Goal: Navigation & Orientation: Understand site structure

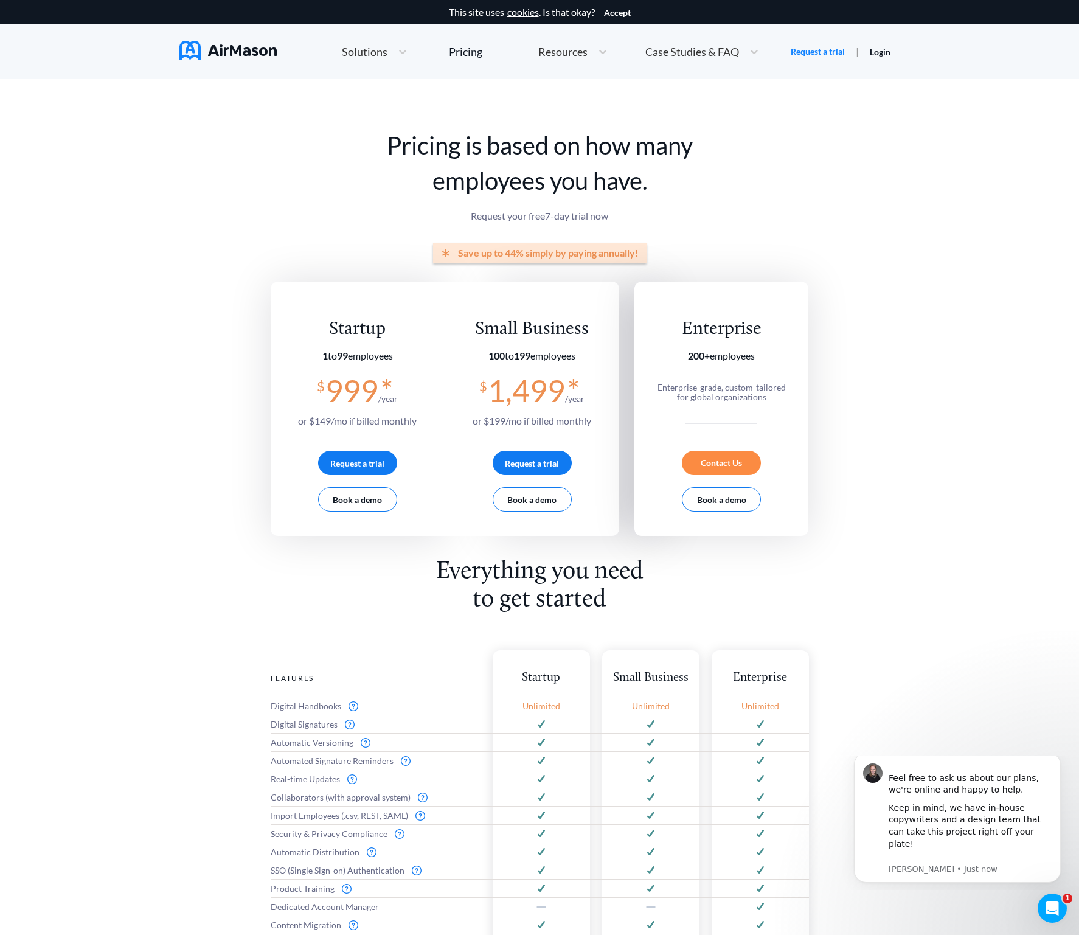
click at [365, 45] on div "Solutions" at bounding box center [364, 51] width 56 height 15
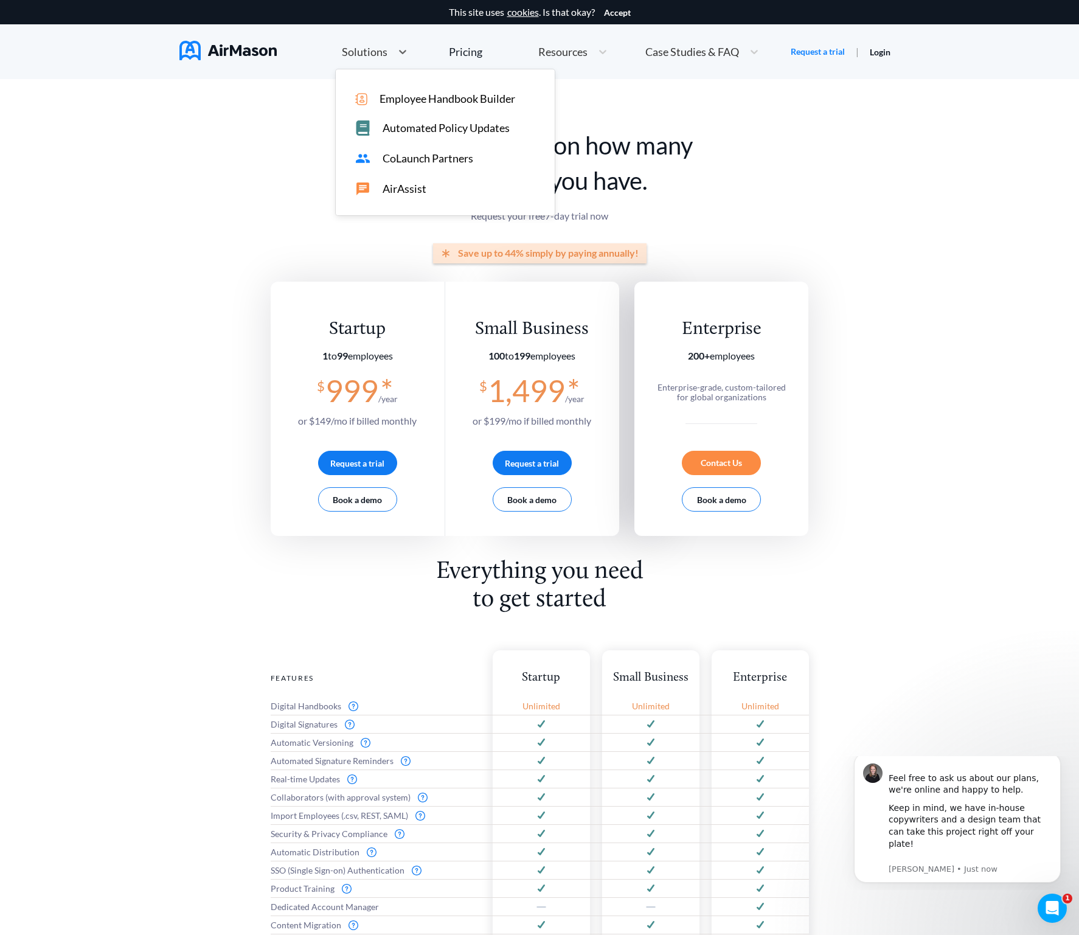
click at [406, 130] on span "Automated Policy Updates" at bounding box center [445, 128] width 127 height 13
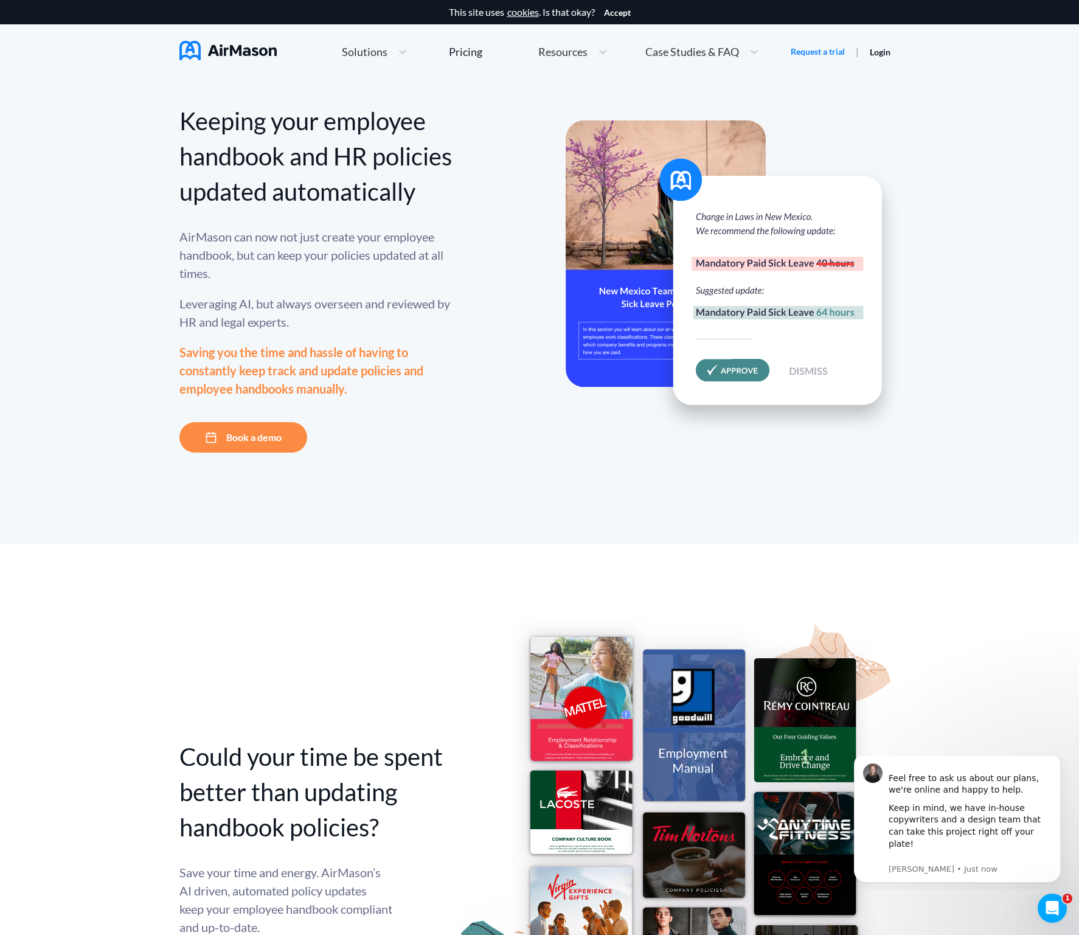
click at [364, 45] on div "Solutions" at bounding box center [364, 51] width 56 height 15
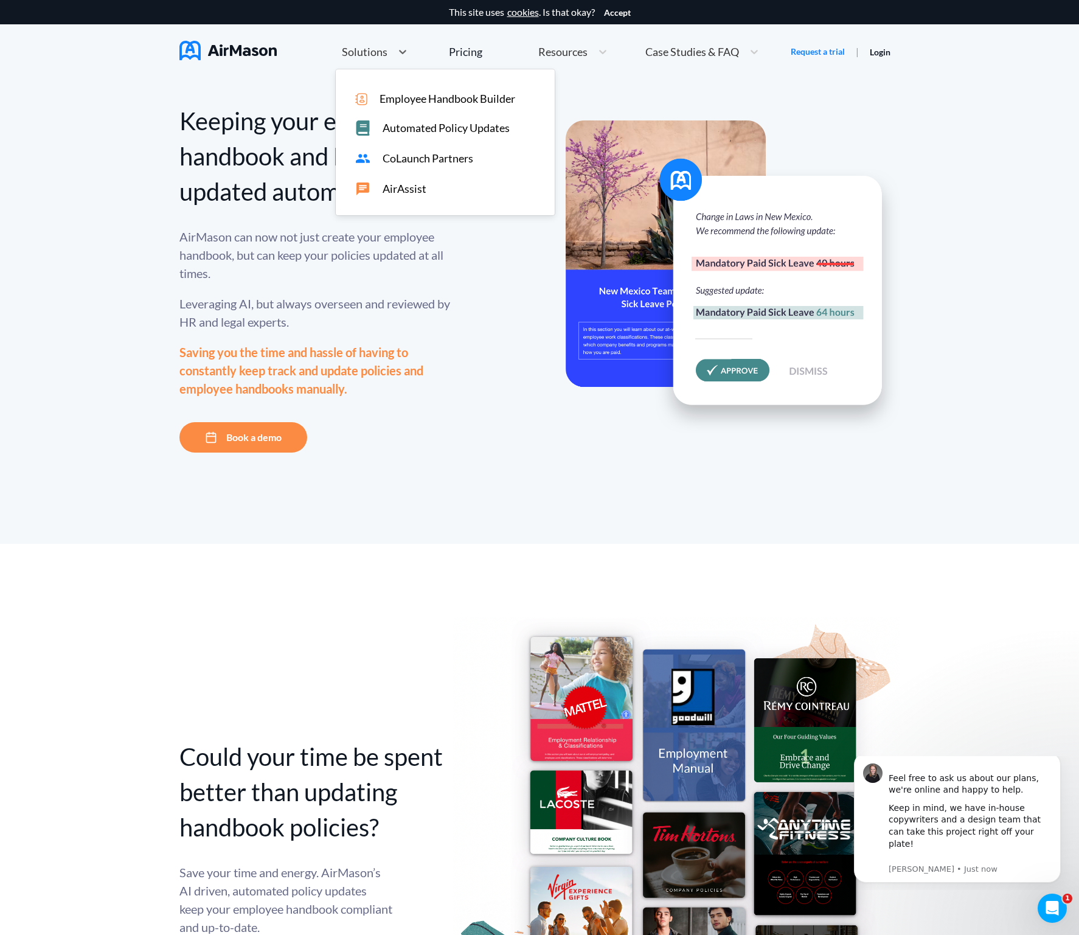
click at [393, 152] on span "CoLaunch Partners" at bounding box center [427, 158] width 91 height 13
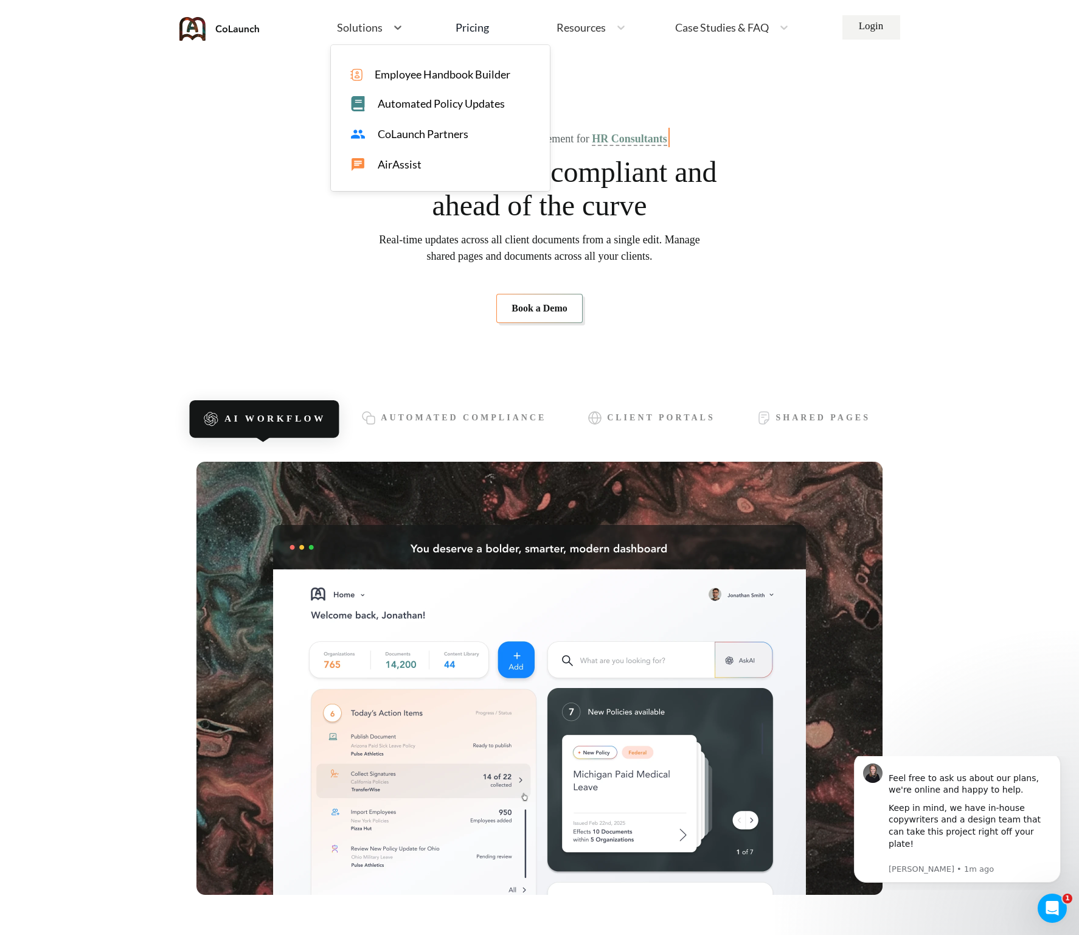
click at [365, 24] on span "Solutions" at bounding box center [360, 27] width 46 height 11
click at [398, 167] on span "AirAssist" at bounding box center [400, 164] width 44 height 13
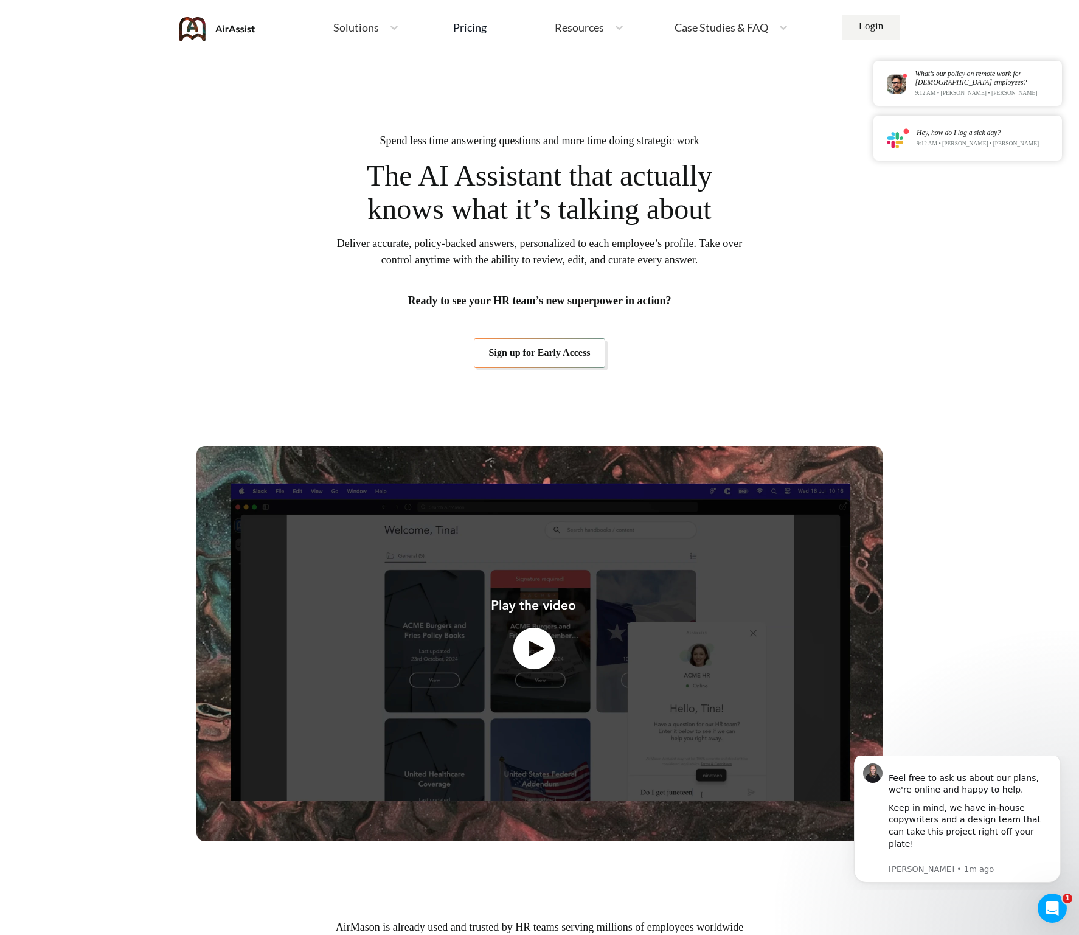
click at [376, 25] on span "Solutions" at bounding box center [356, 27] width 46 height 11
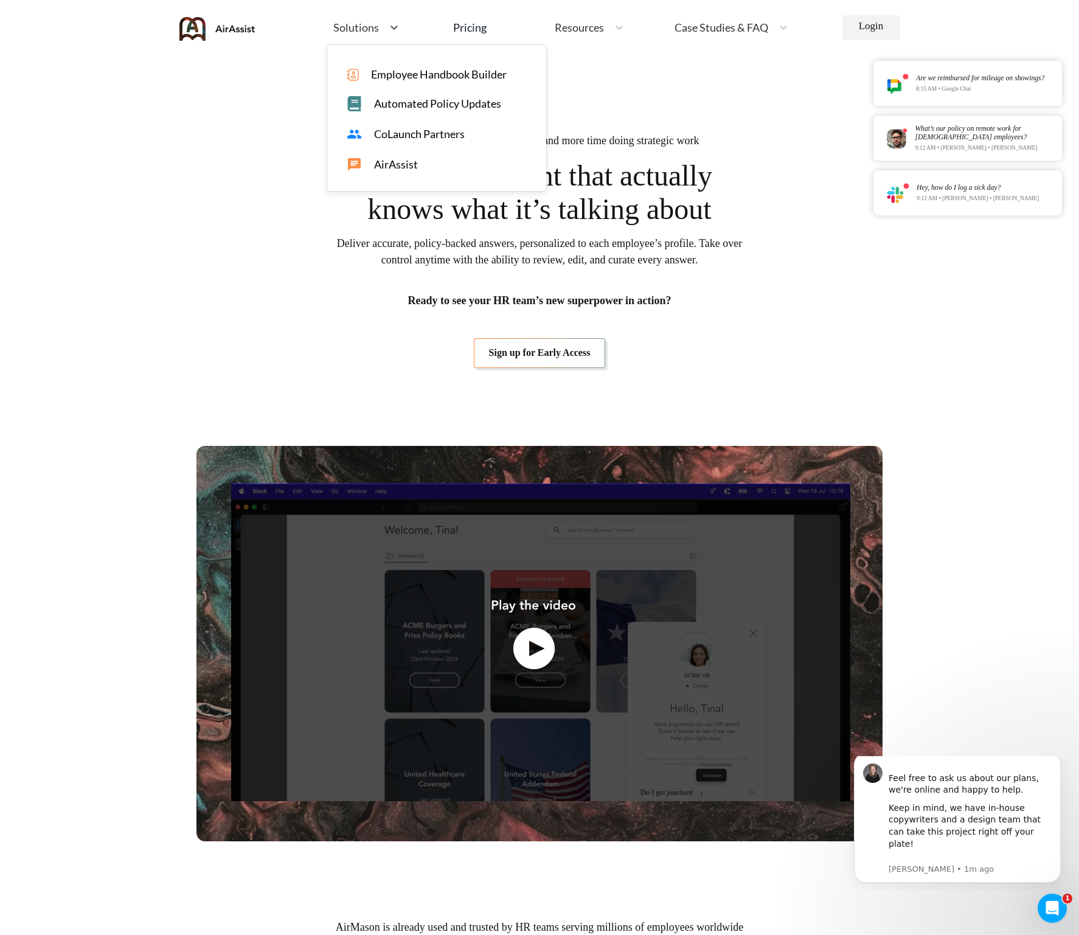
click at [379, 72] on span "Employee Handbook Builder" at bounding box center [439, 74] width 136 height 13
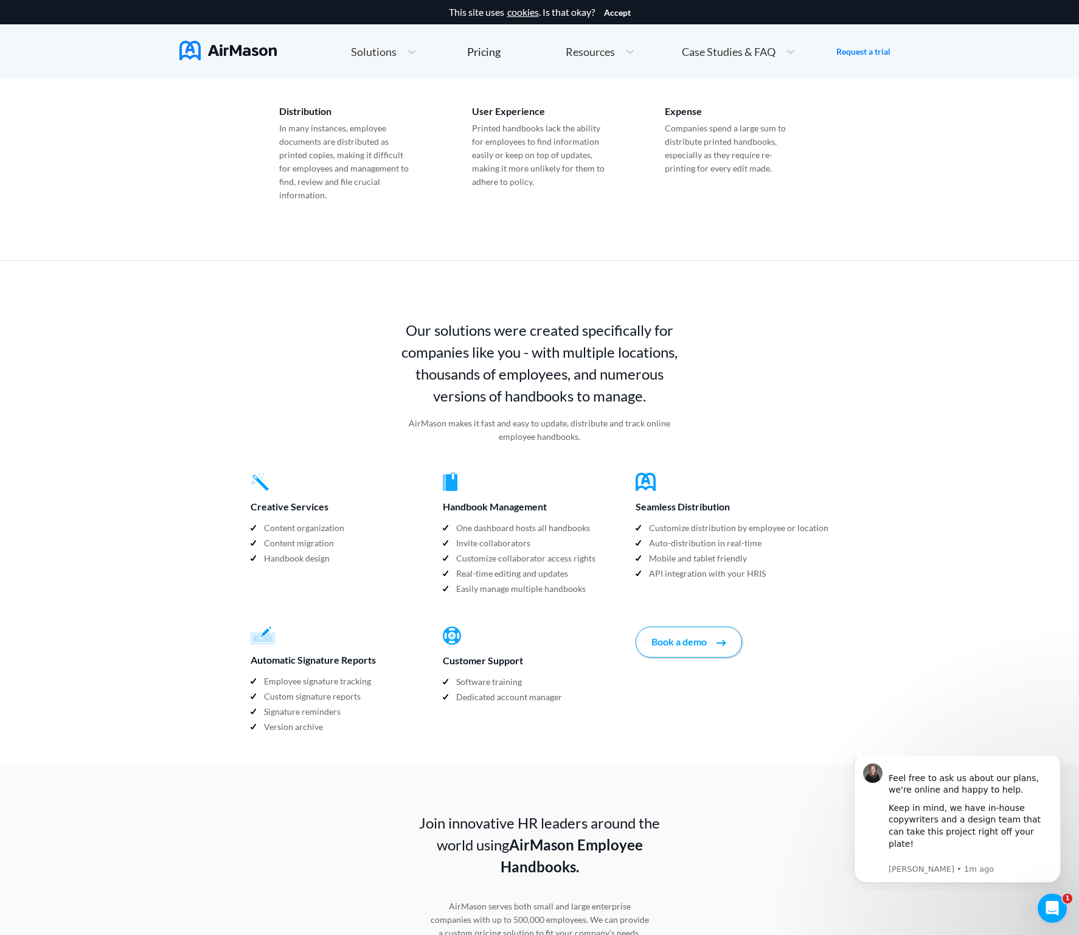
scroll to position [897, 0]
